Goal: Find specific page/section: Find specific page/section

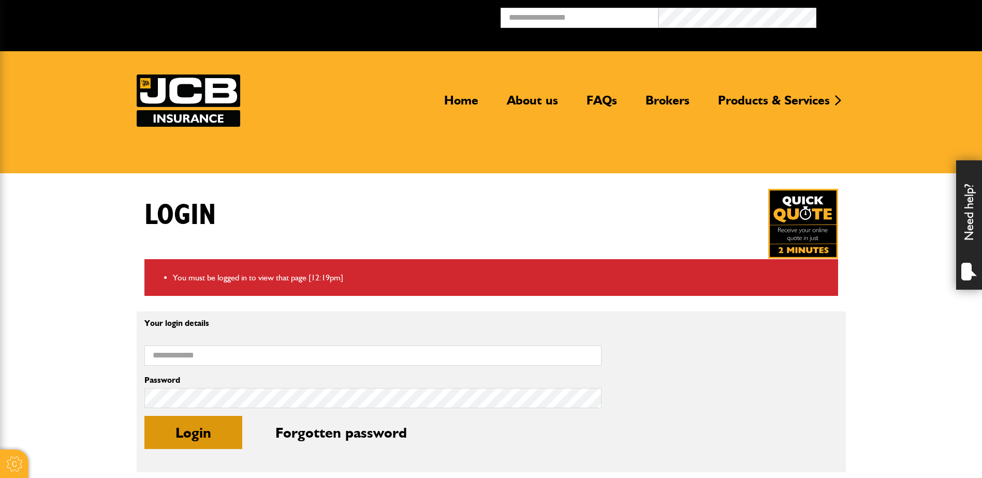
type input "**********"
click at [195, 431] on button "Login" at bounding box center [193, 432] width 98 height 33
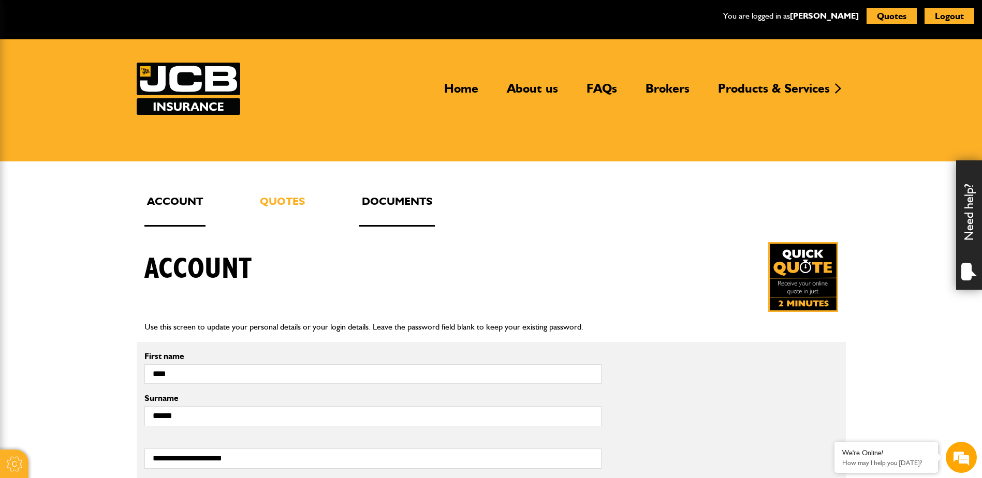
click at [376, 209] on link "Documents" at bounding box center [397, 210] width 76 height 34
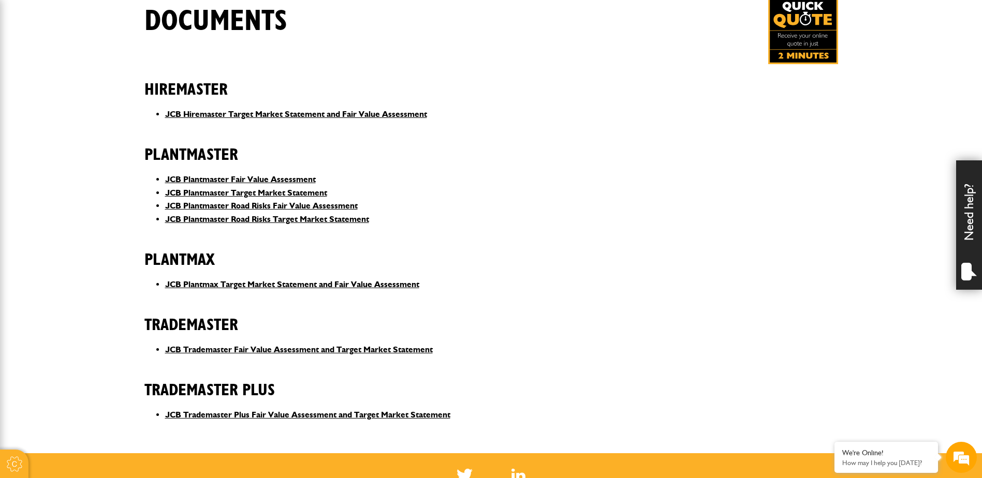
scroll to position [311, 0]
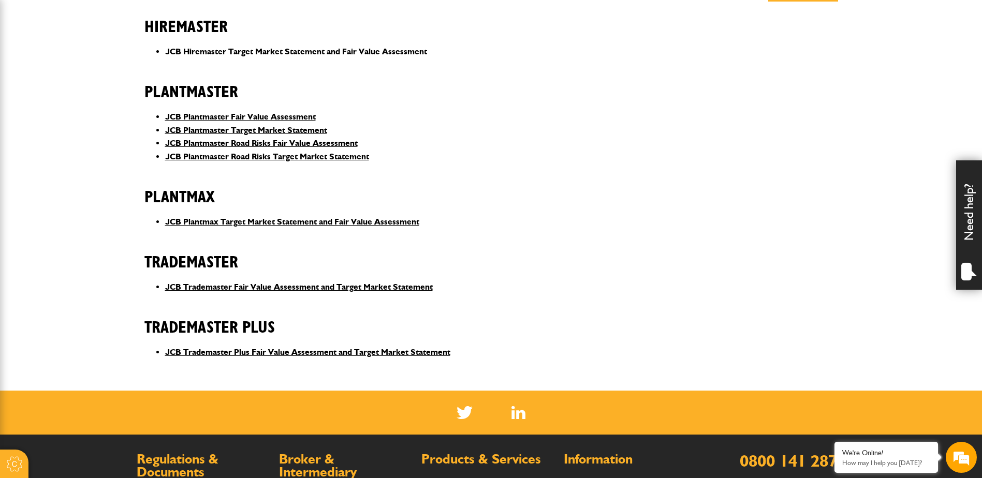
click at [315, 47] on link "JCB Hiremaster Target Market Statement and Fair Value Assessment" at bounding box center [296, 52] width 262 height 10
click at [298, 224] on link "JCB Plantmax Target Market Statement and Fair Value Assessment" at bounding box center [292, 222] width 254 height 10
